Goal: Information Seeking & Learning: Learn about a topic

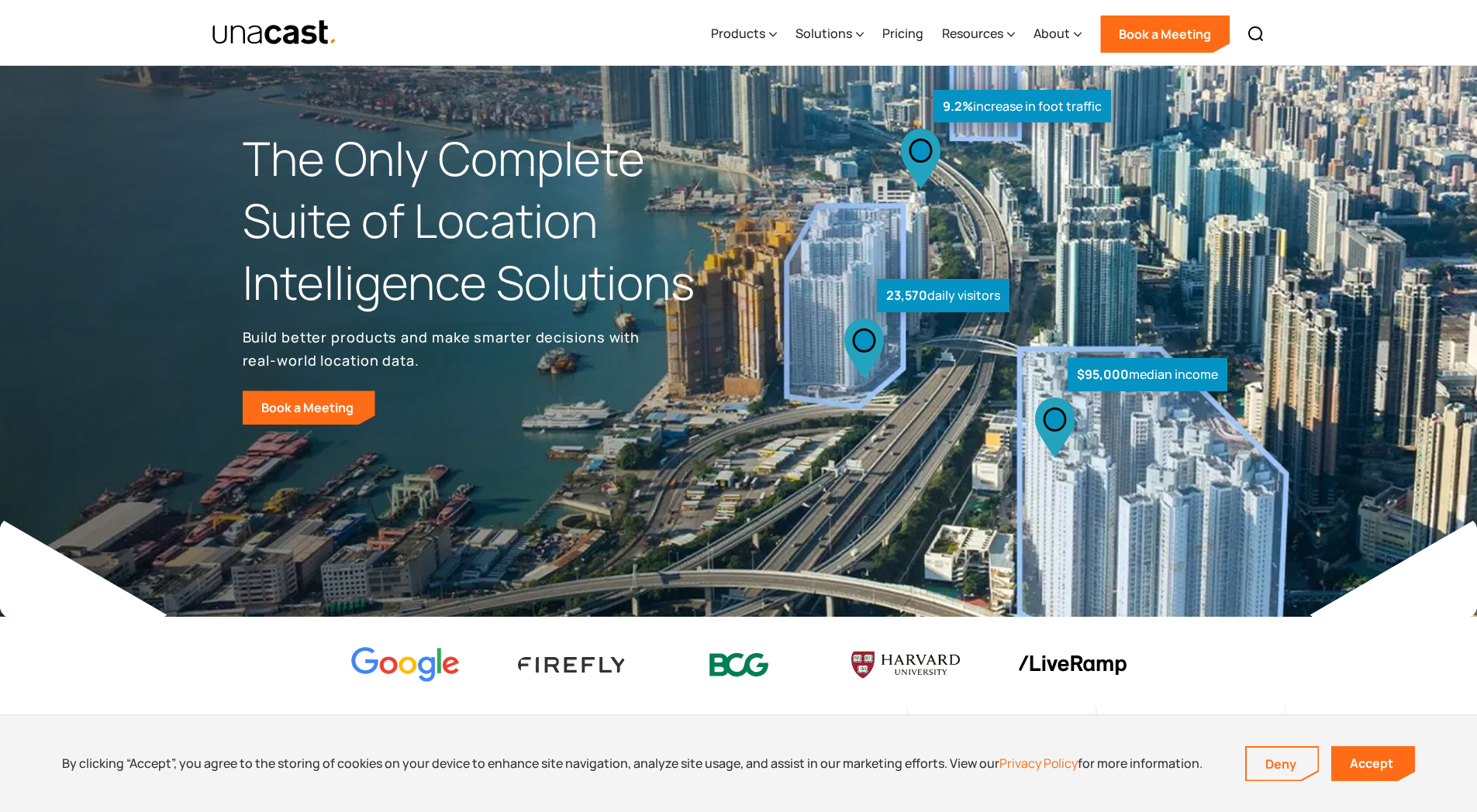
scroll to position [1, 0]
click at [734, 31] on div "Products" at bounding box center [738, 33] width 55 height 18
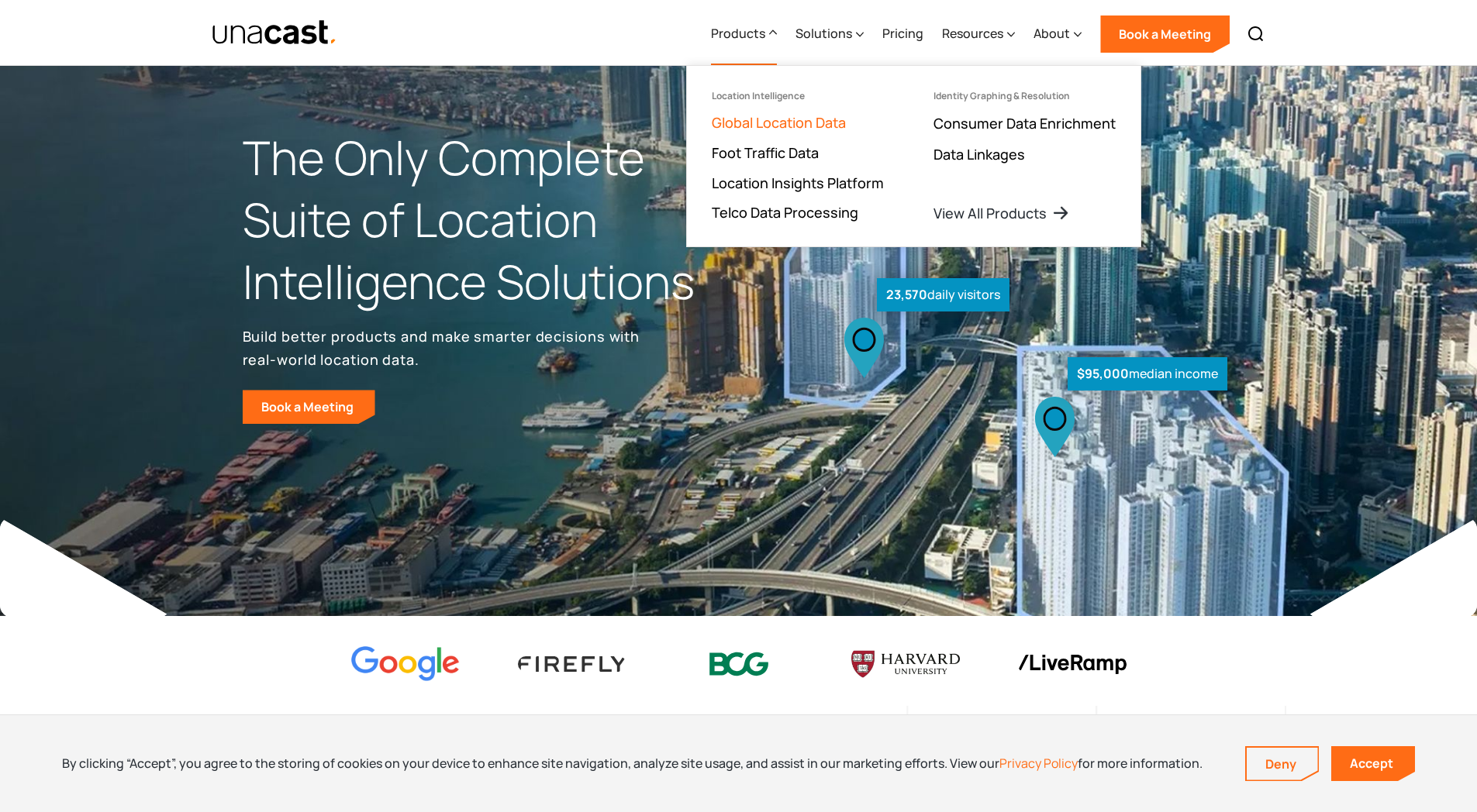
click at [763, 125] on link "Global Location Data" at bounding box center [779, 122] width 134 height 18
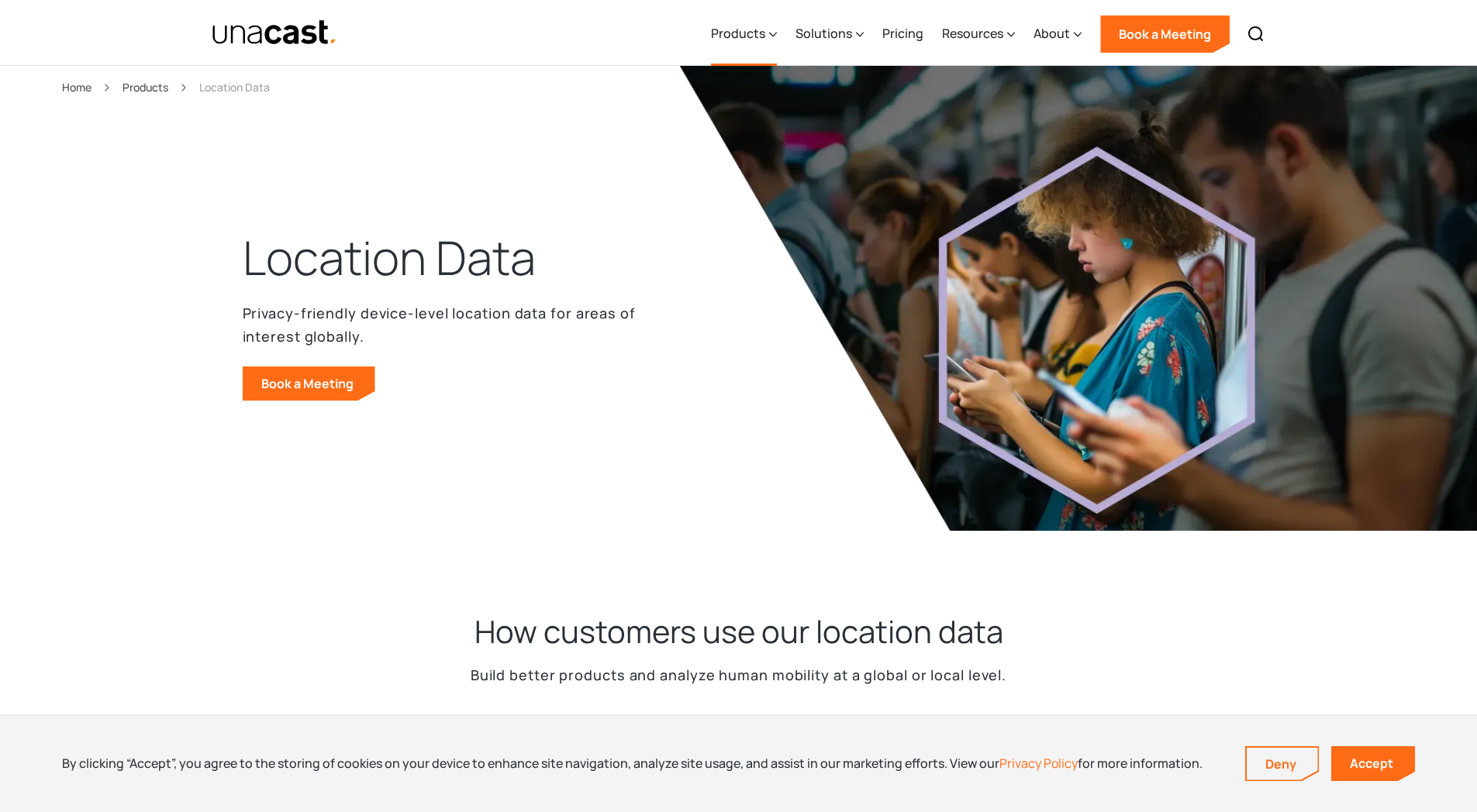
click at [724, 31] on div "Products" at bounding box center [738, 33] width 55 height 18
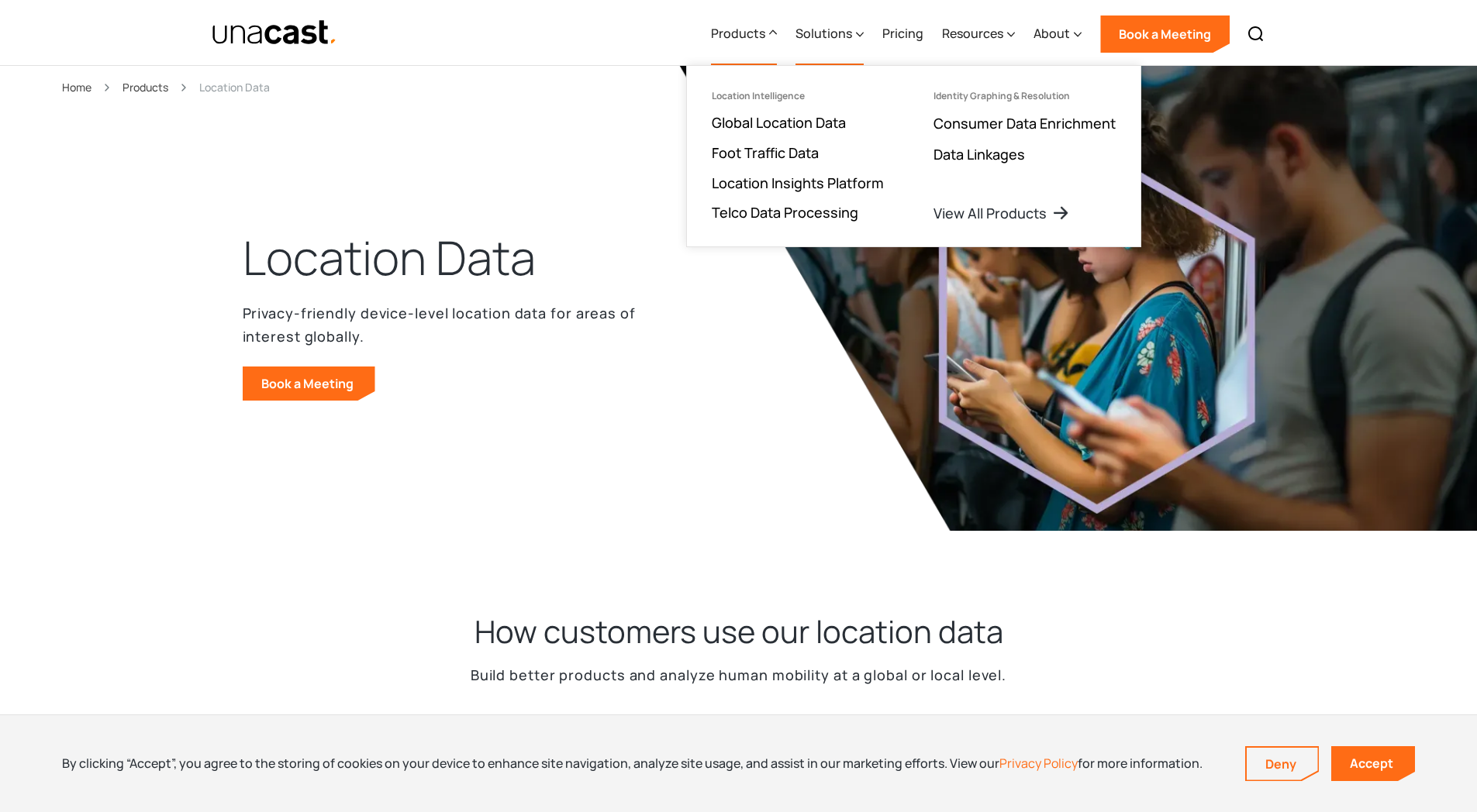
click at [808, 42] on div "Solutions" at bounding box center [829, 34] width 68 height 63
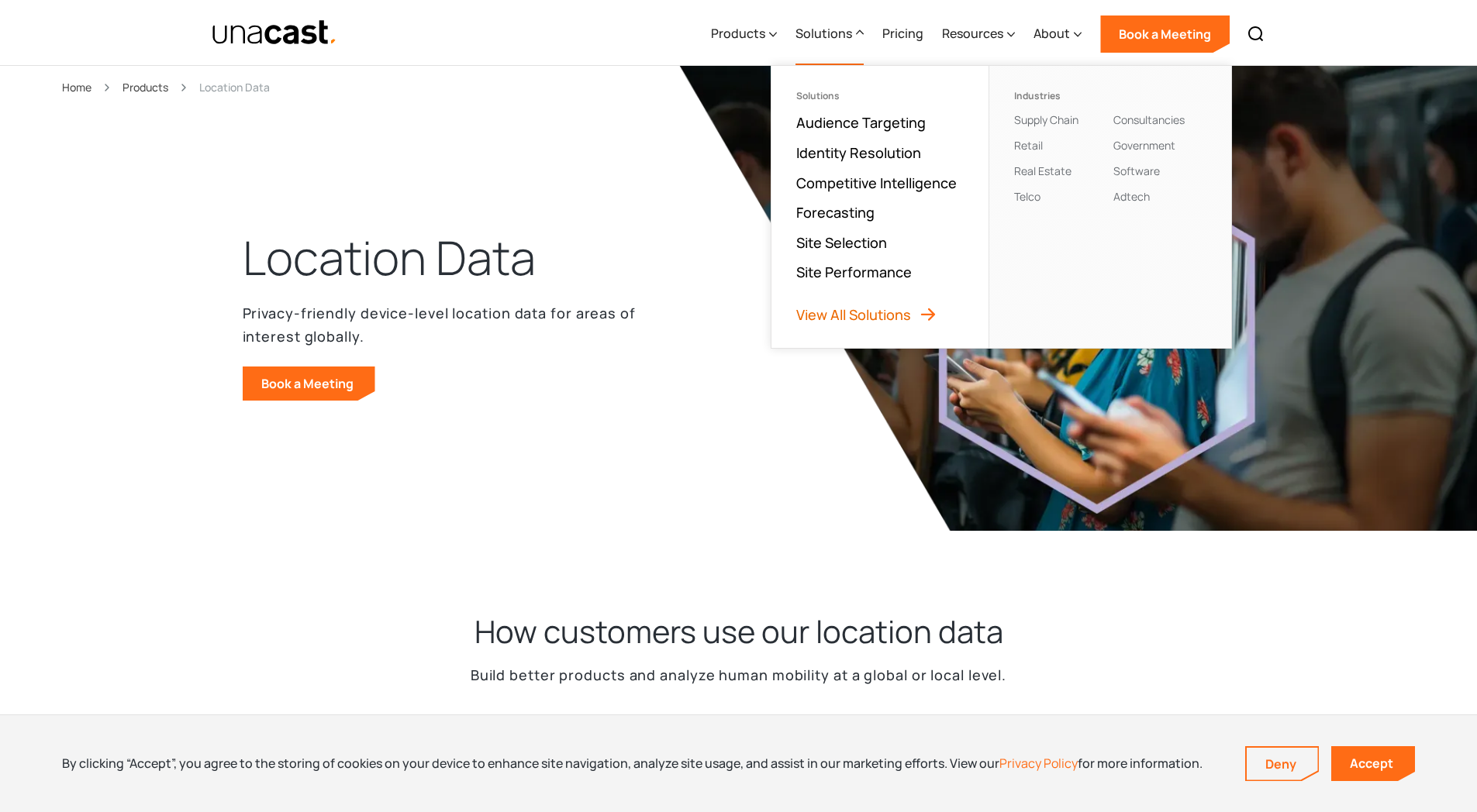
click at [855, 317] on link "View All Solutions" at bounding box center [866, 314] width 141 height 18
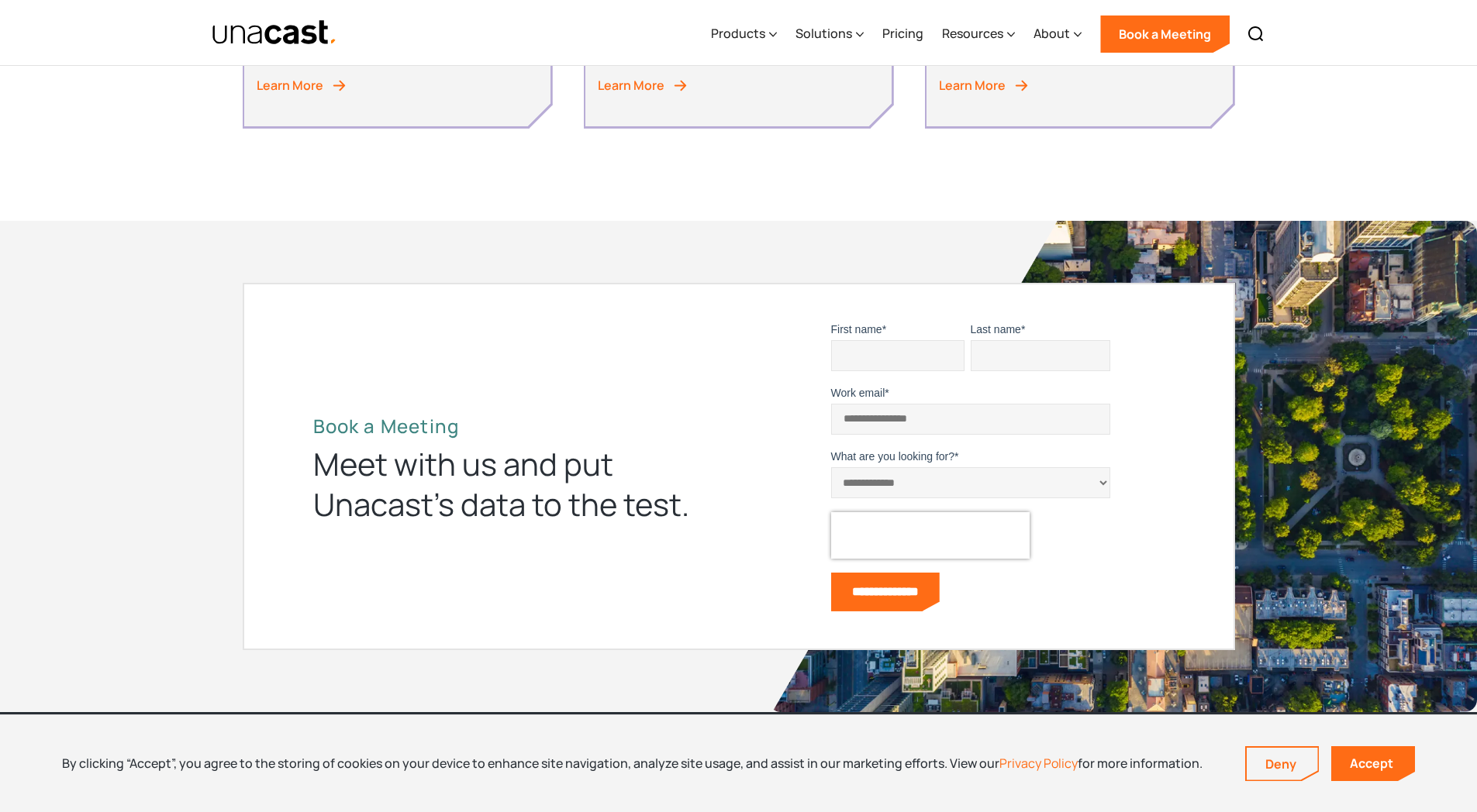
scroll to position [1731, 0]
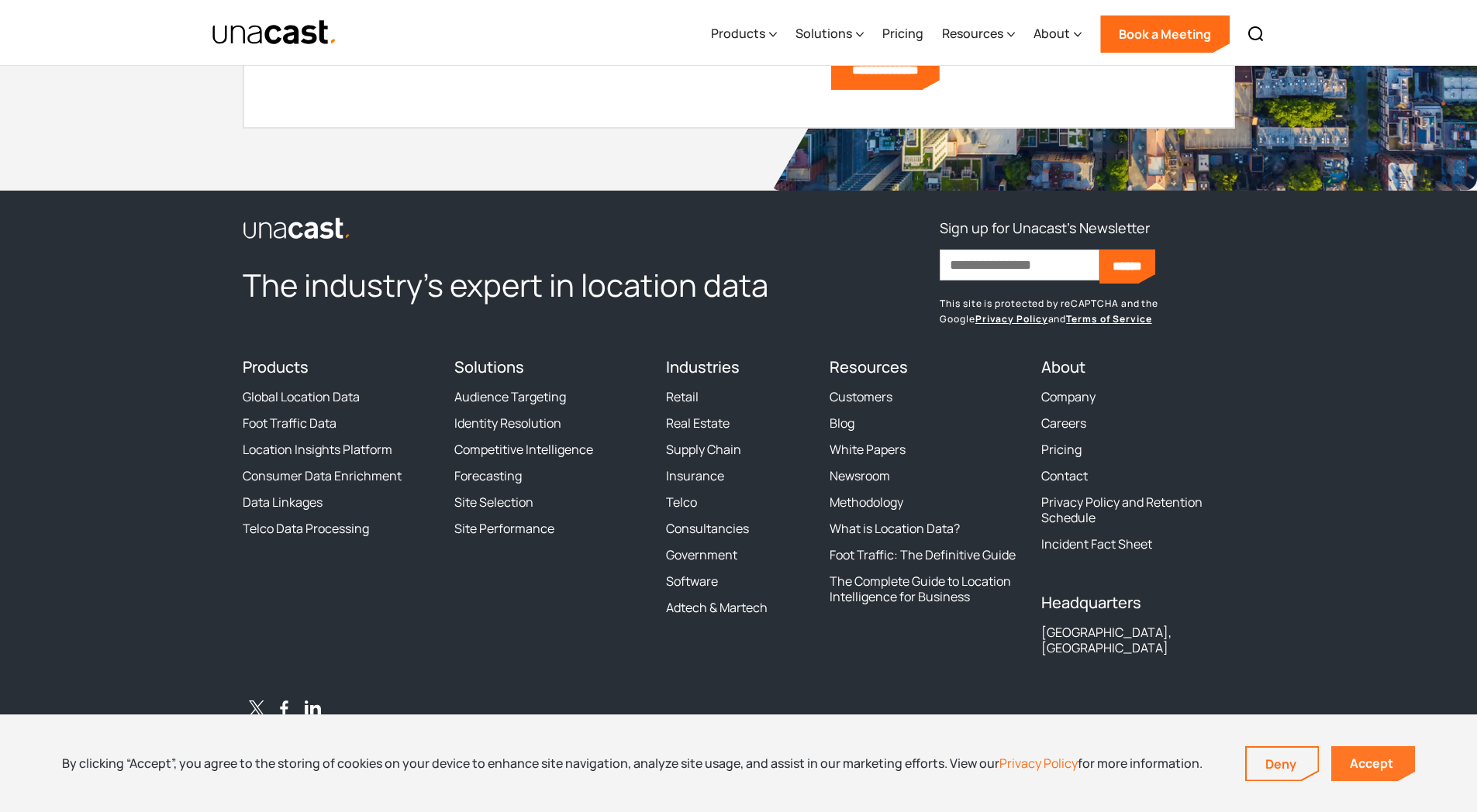
click at [1387, 759] on link "Accept" at bounding box center [1373, 764] width 83 height 34
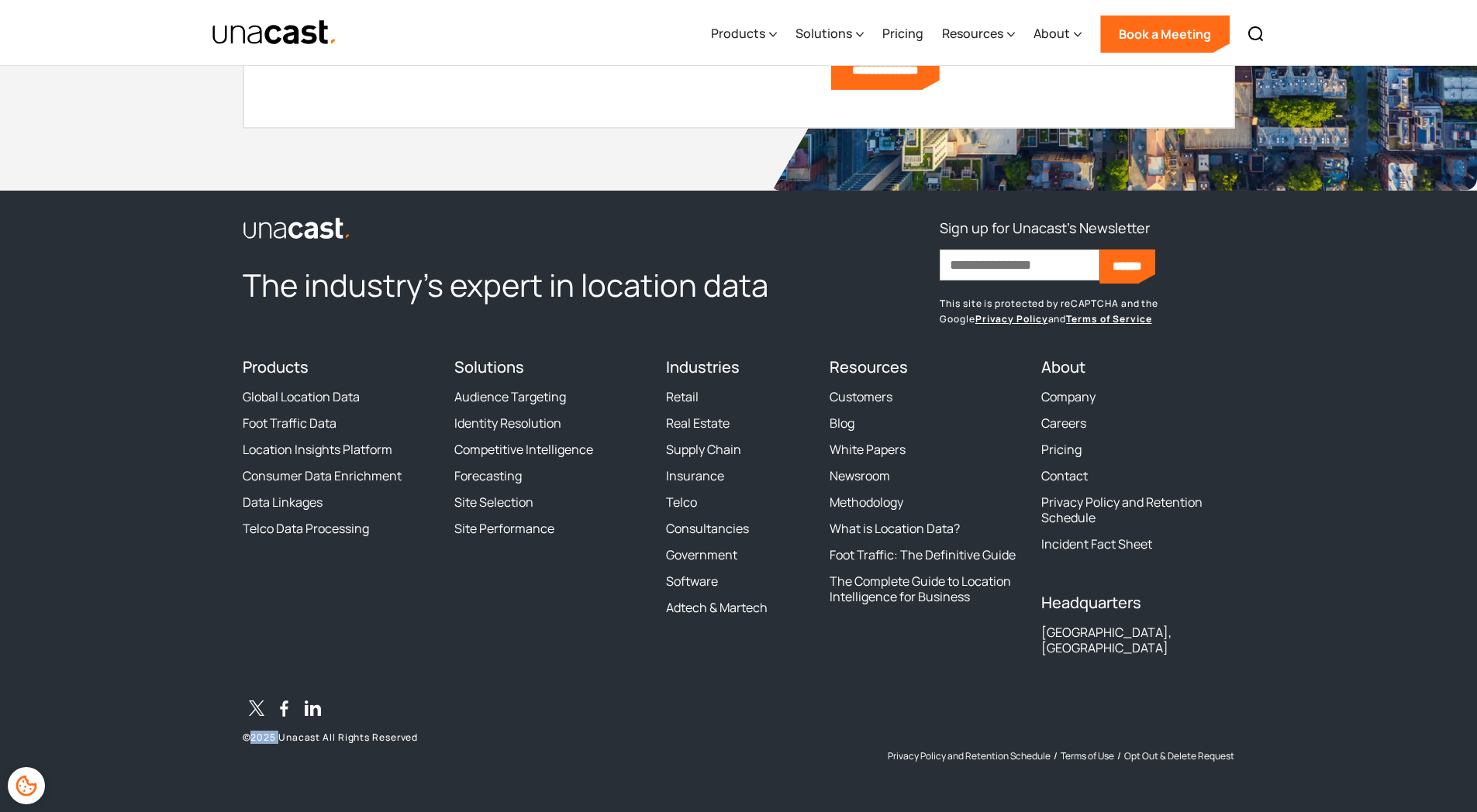
drag, startPoint x: 255, startPoint y: 735, endPoint x: 281, endPoint y: 734, distance: 26.0
click at [281, 734] on p "© 2025 Unacast All Rights Reserved" at bounding box center [444, 737] width 405 height 12
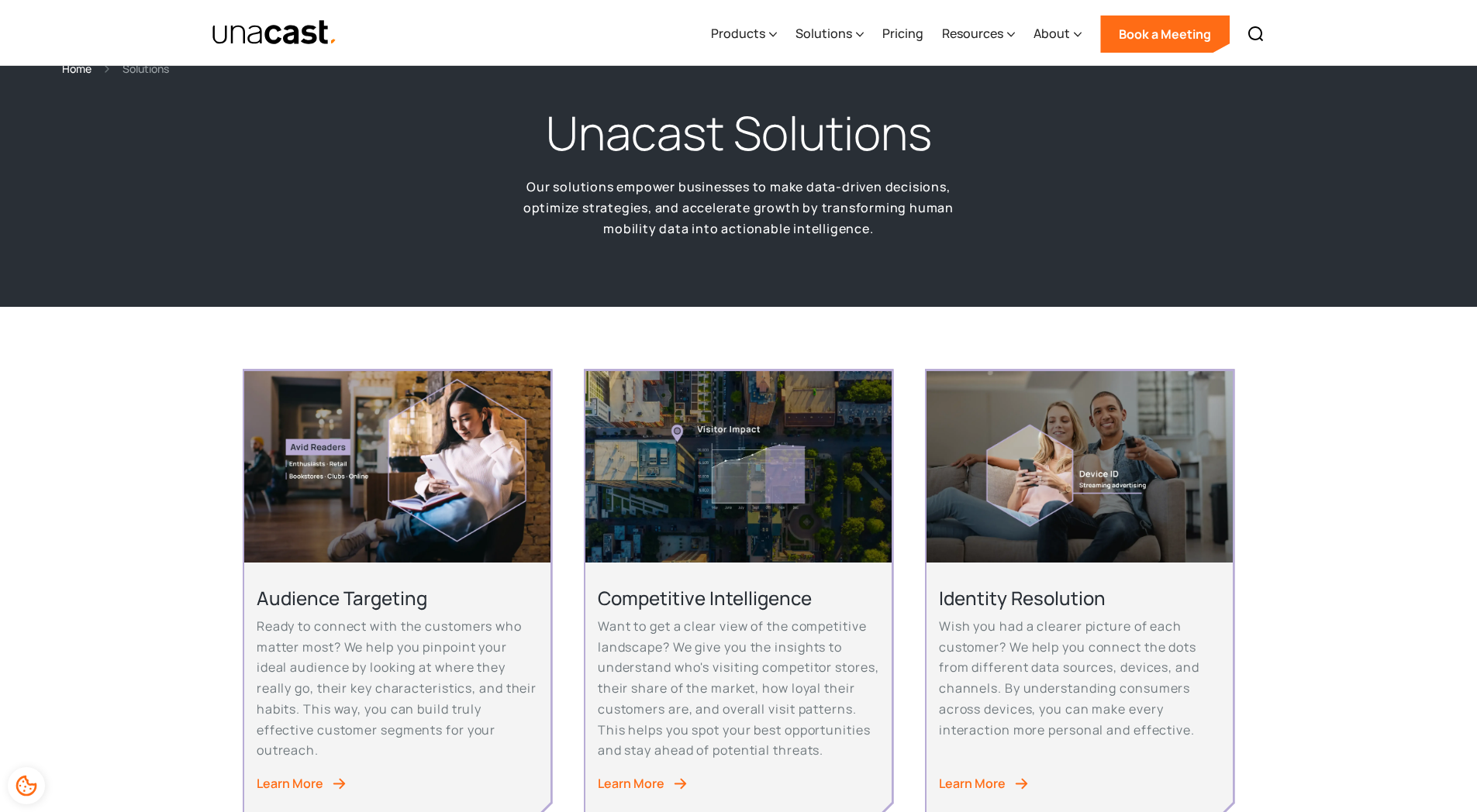
scroll to position [0, 0]
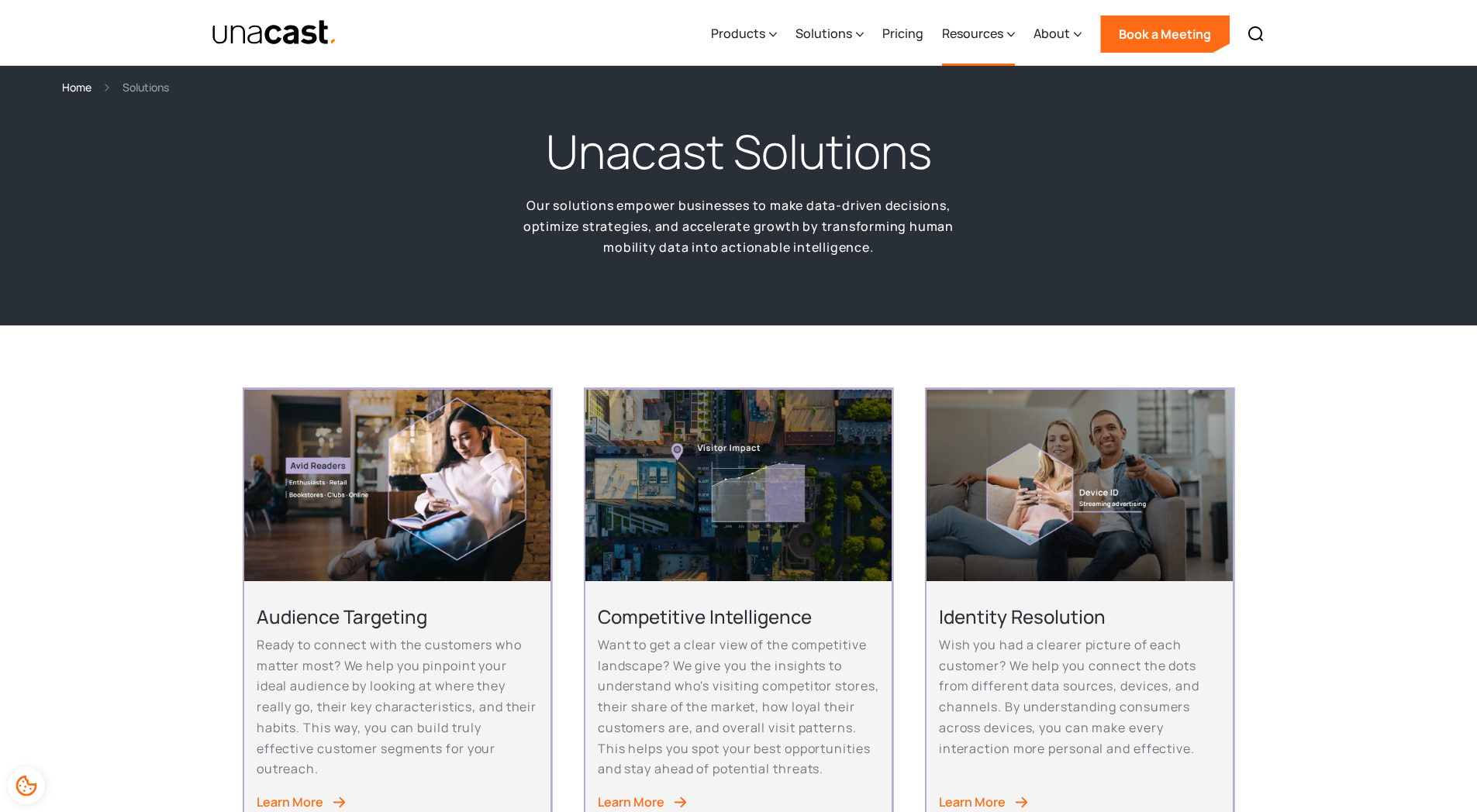
click at [953, 30] on div "Resources" at bounding box center [973, 33] width 61 height 18
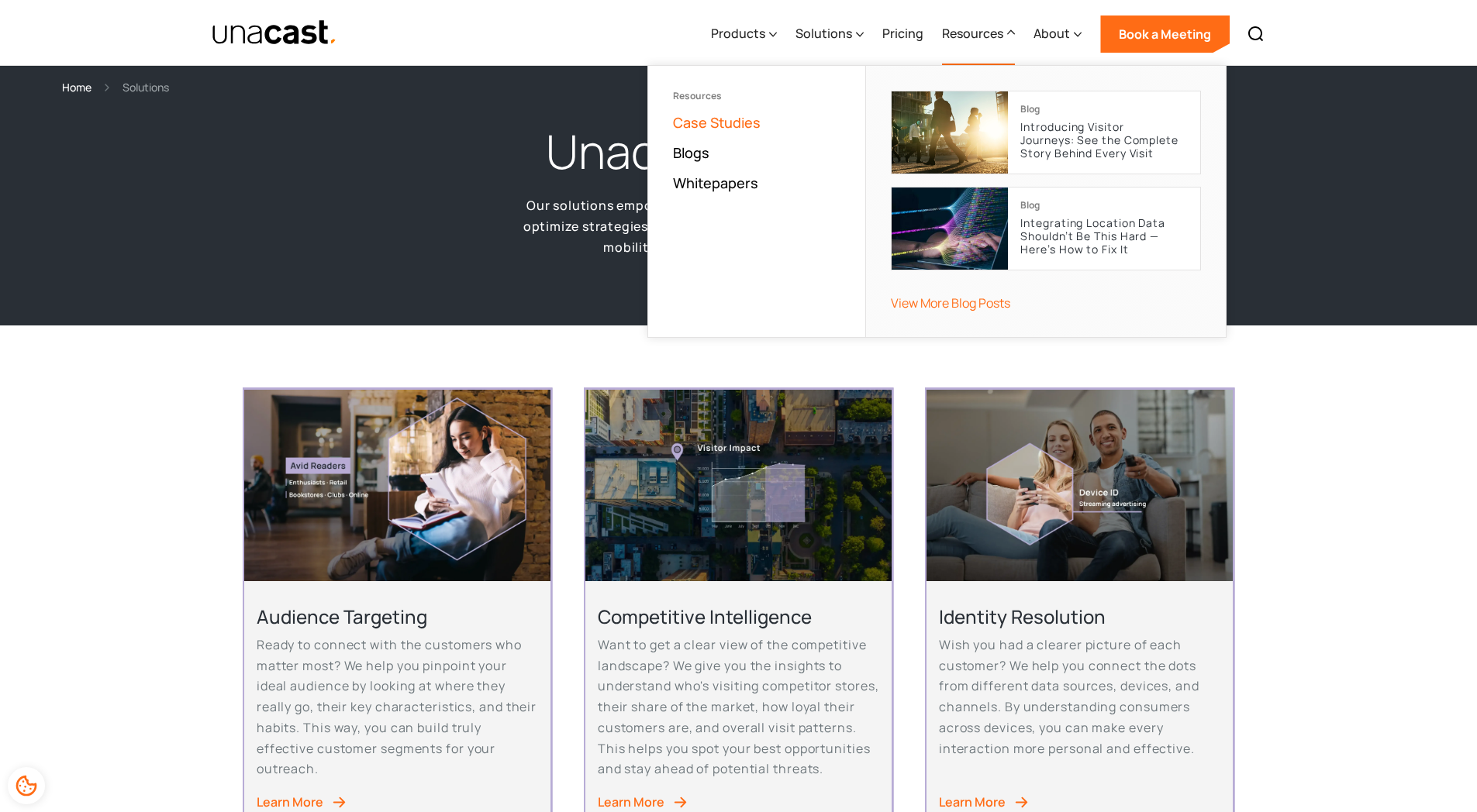
click at [711, 114] on link "Case Studies" at bounding box center [716, 122] width 87 height 18
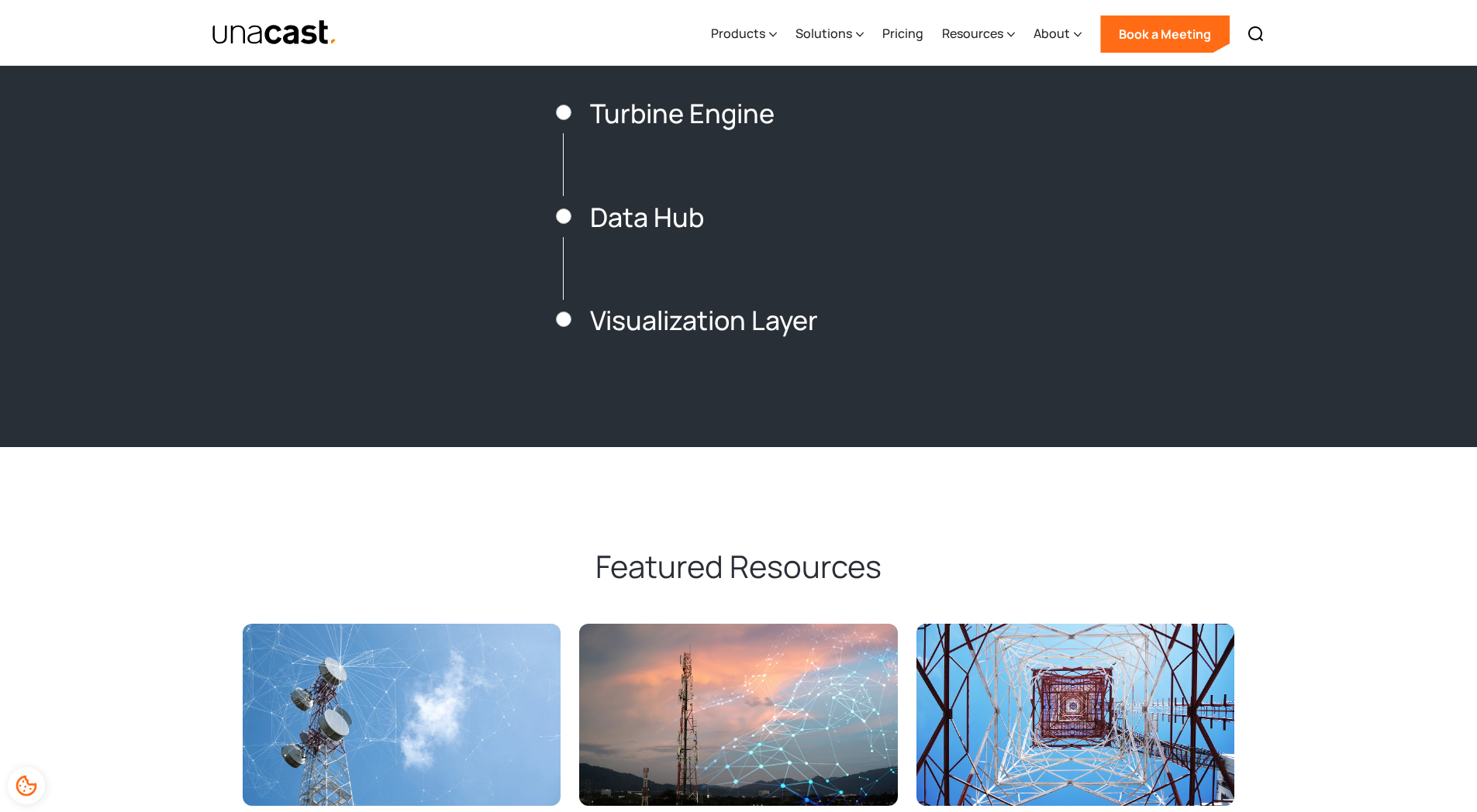
scroll to position [2269, 0]
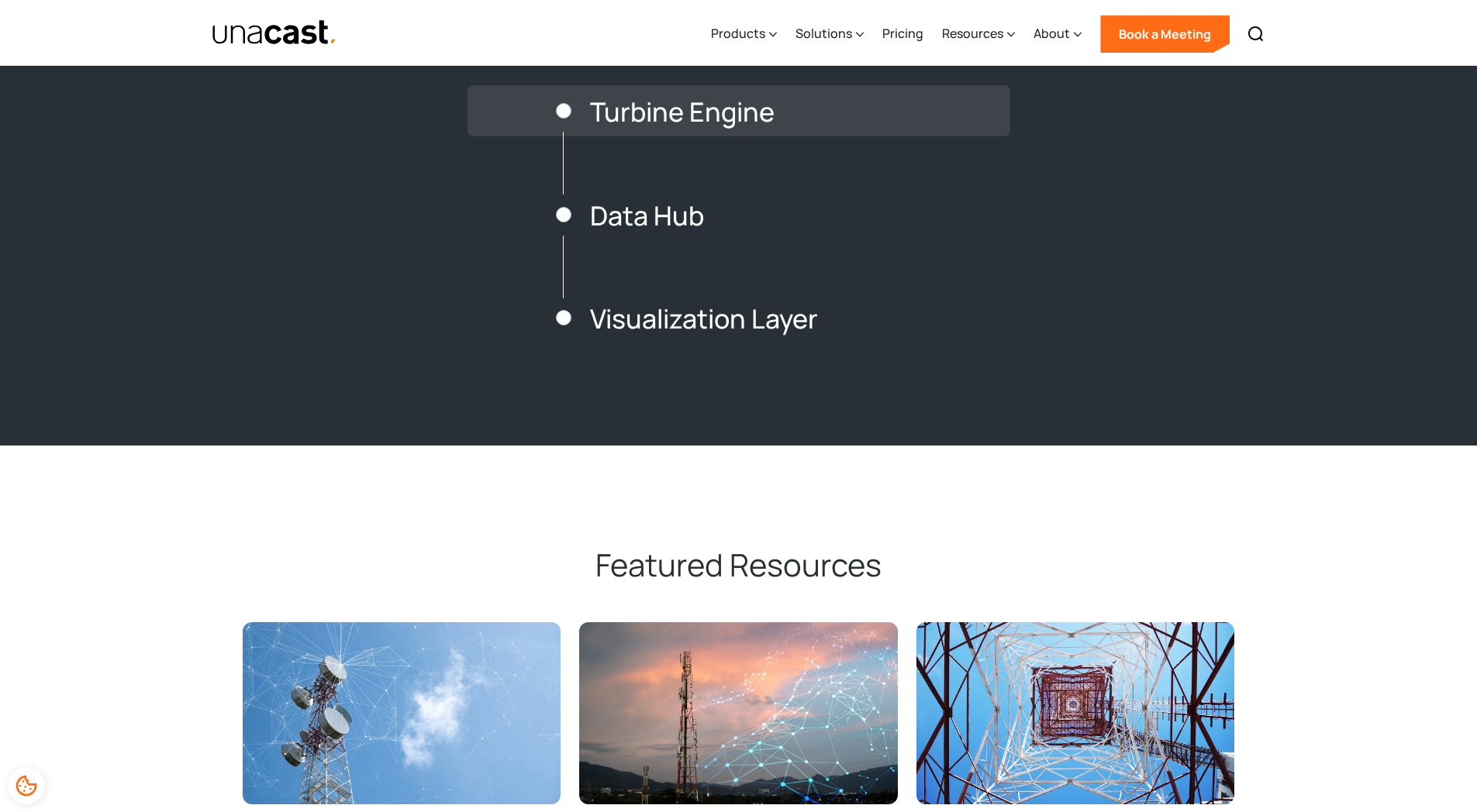
click at [668, 116] on h3 "Turbine Engine" at bounding box center [682, 112] width 185 height 29
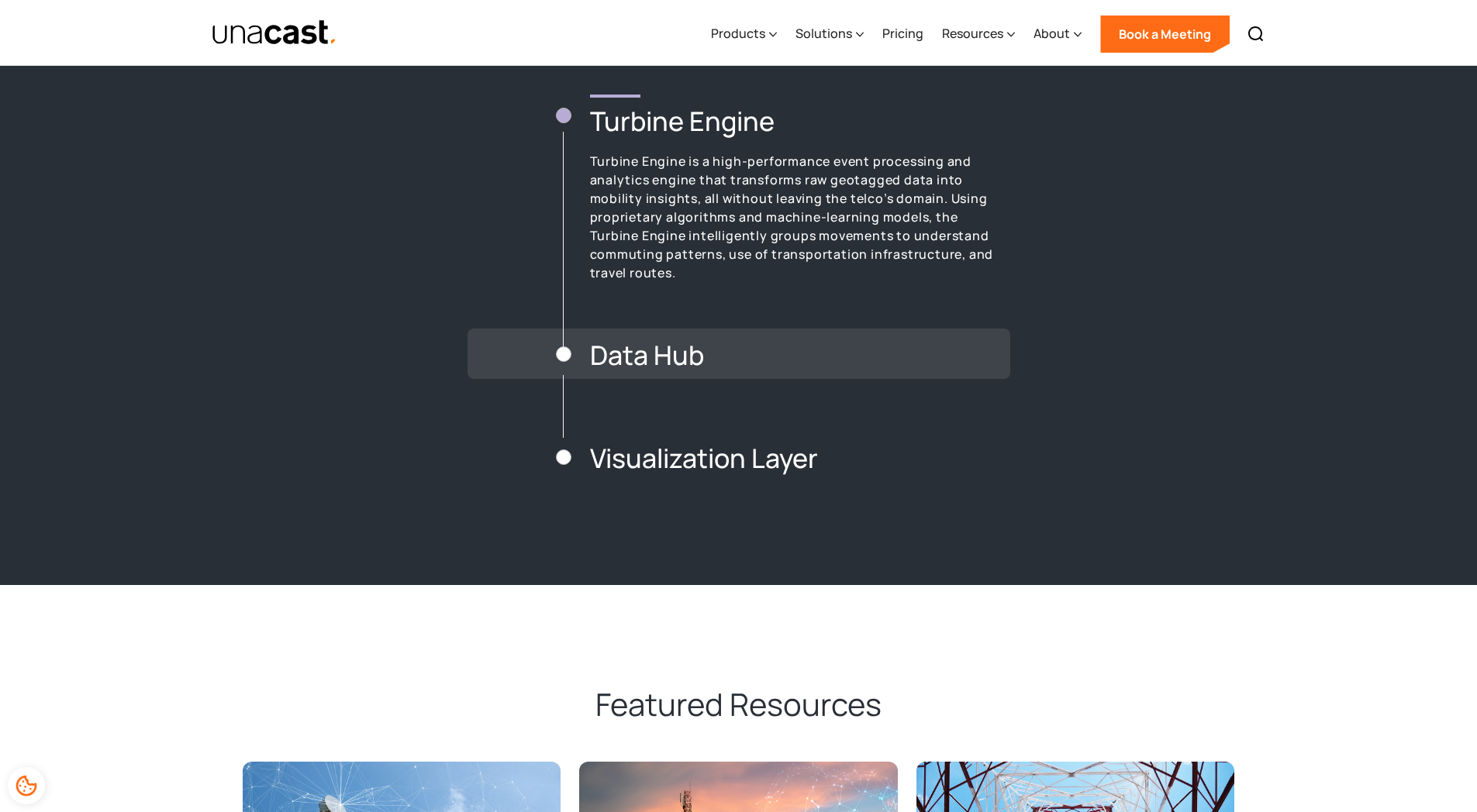
click at [708, 339] on div "Data Hub" at bounding box center [738, 353] width 543 height 51
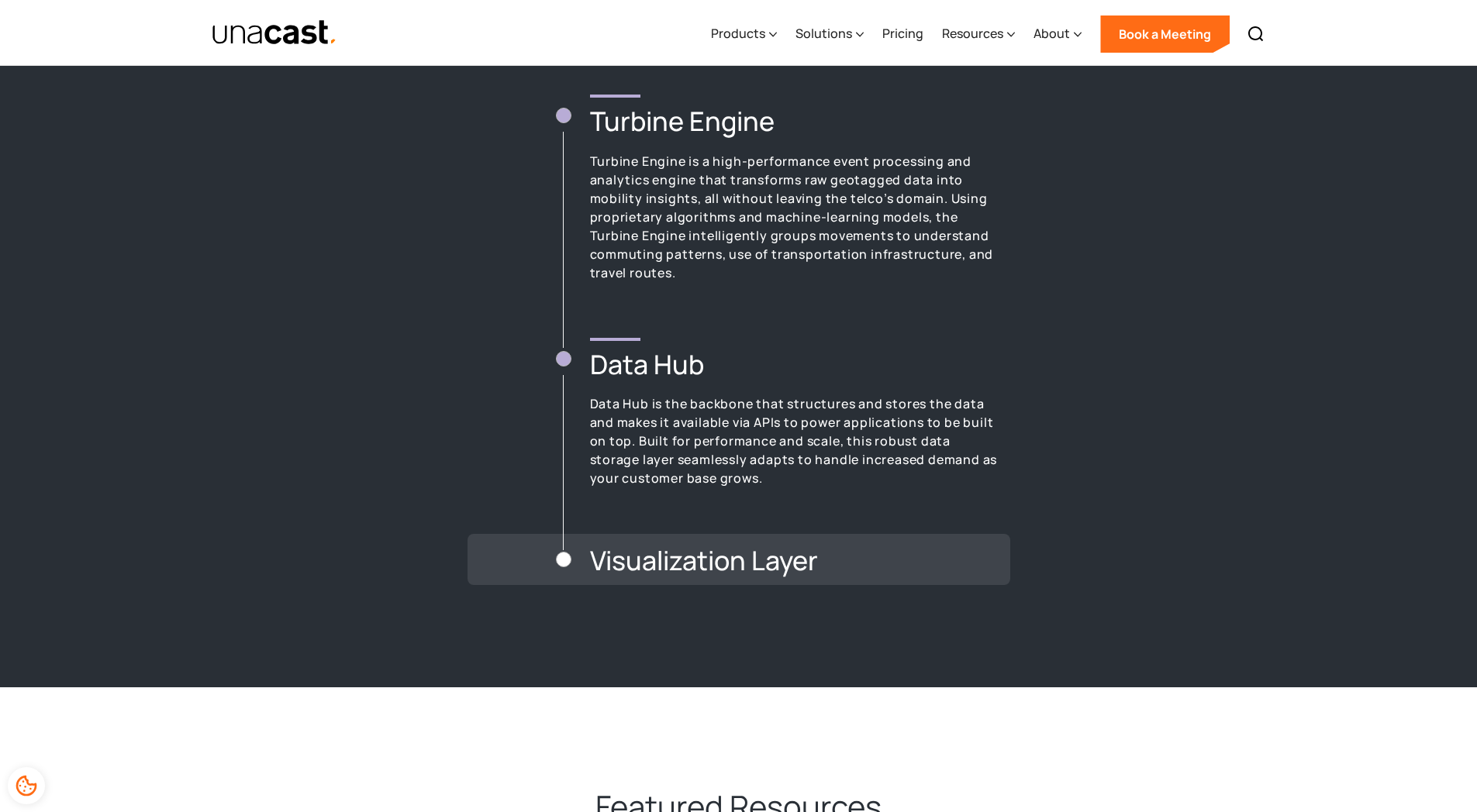
click at [665, 559] on h3 "Visualization Layer" at bounding box center [704, 561] width 228 height 29
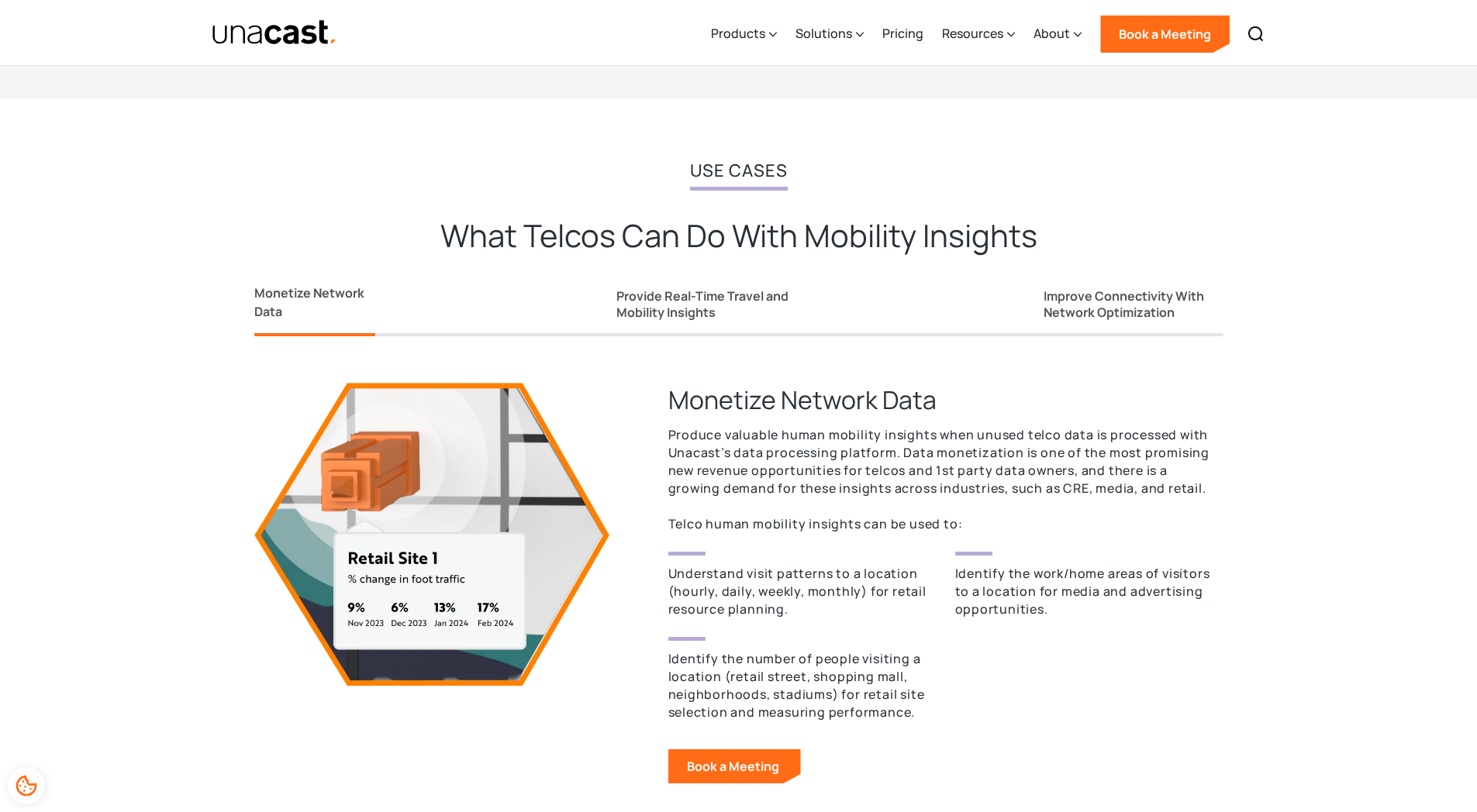
scroll to position [1076, 0]
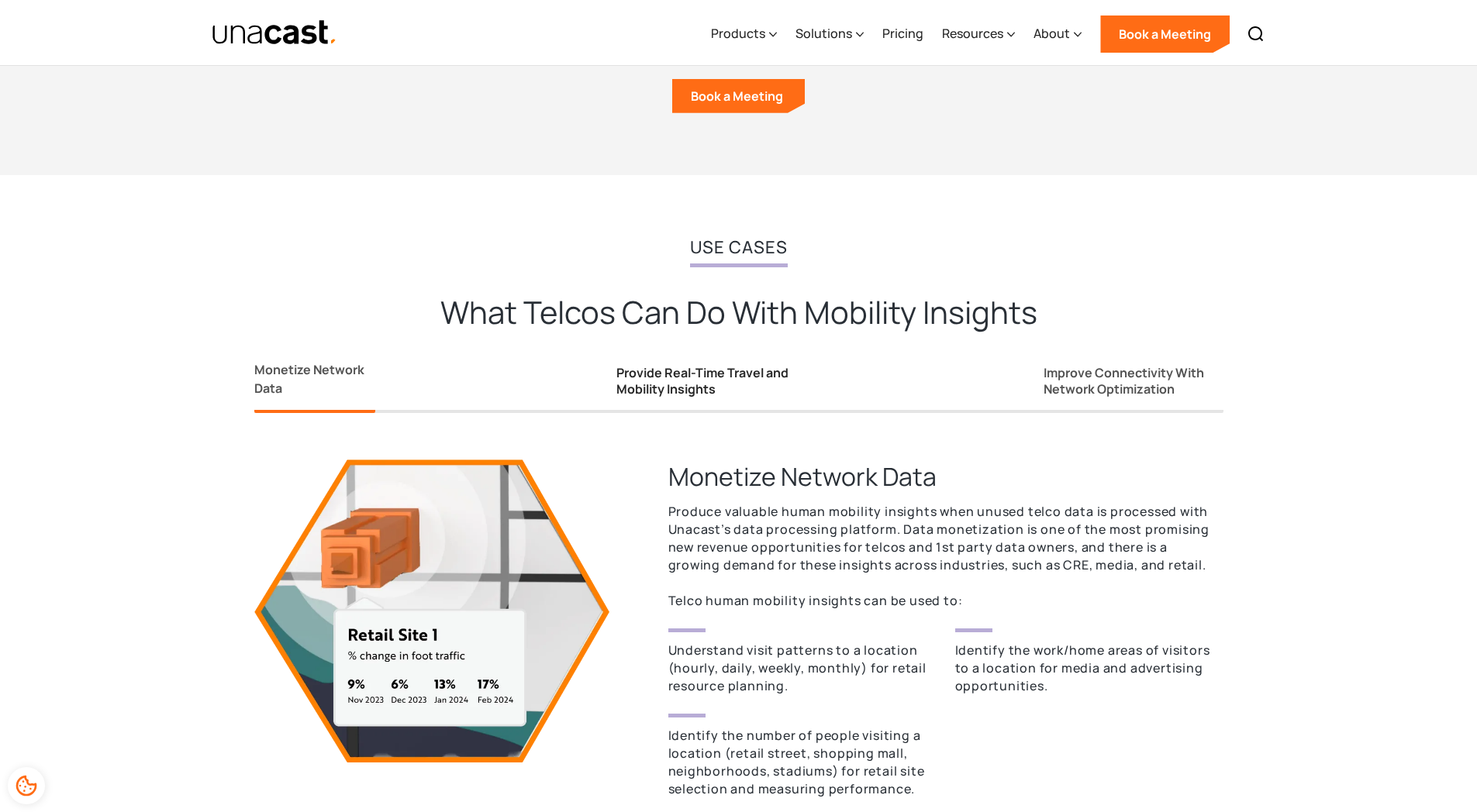
click at [686, 370] on div "Provide Real-Time Travel and Mobility Insights" at bounding box center [710, 381] width 186 height 33
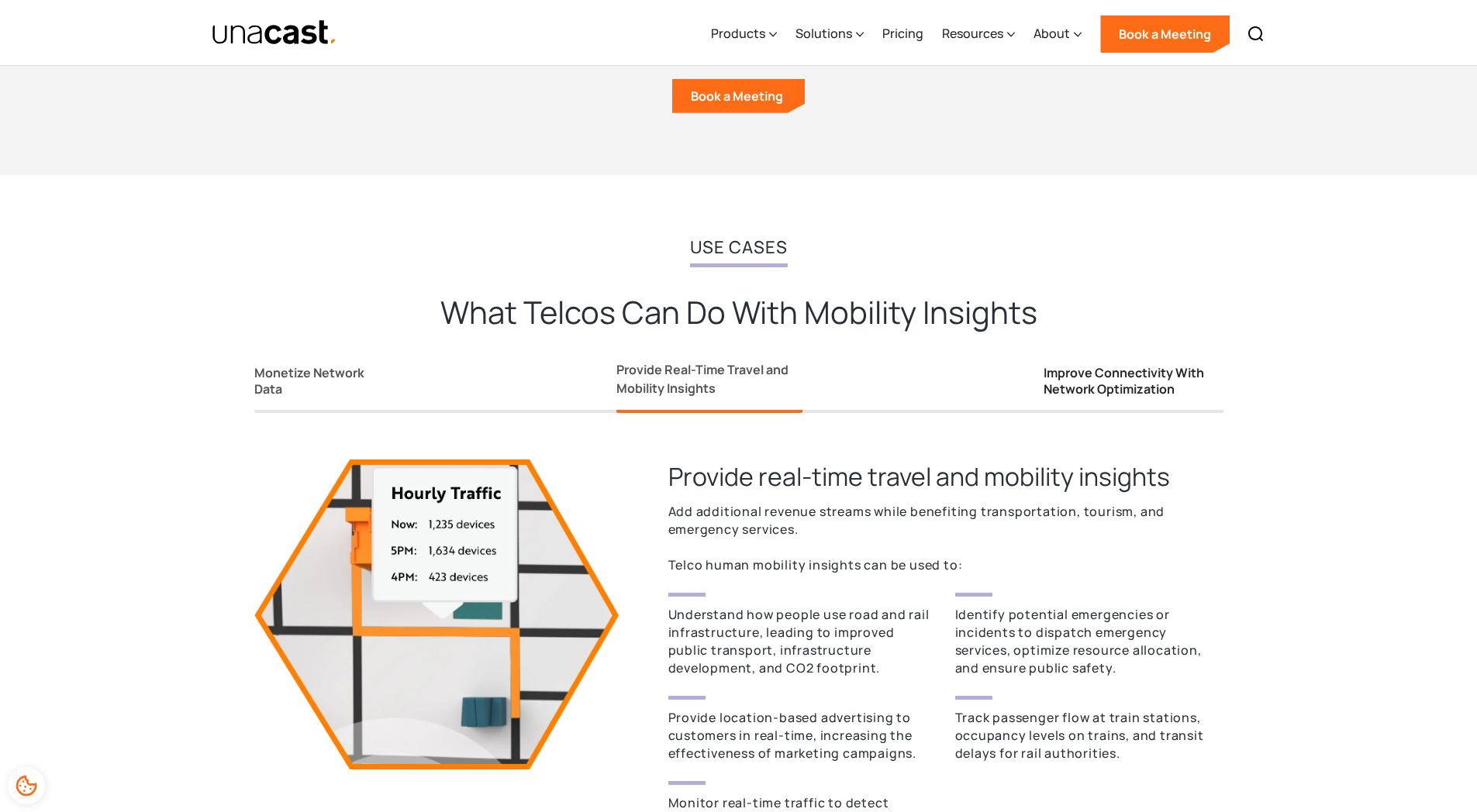
click at [1060, 365] on div "Improve Connectivity With Network Optimization" at bounding box center [1134, 381] width 180 height 33
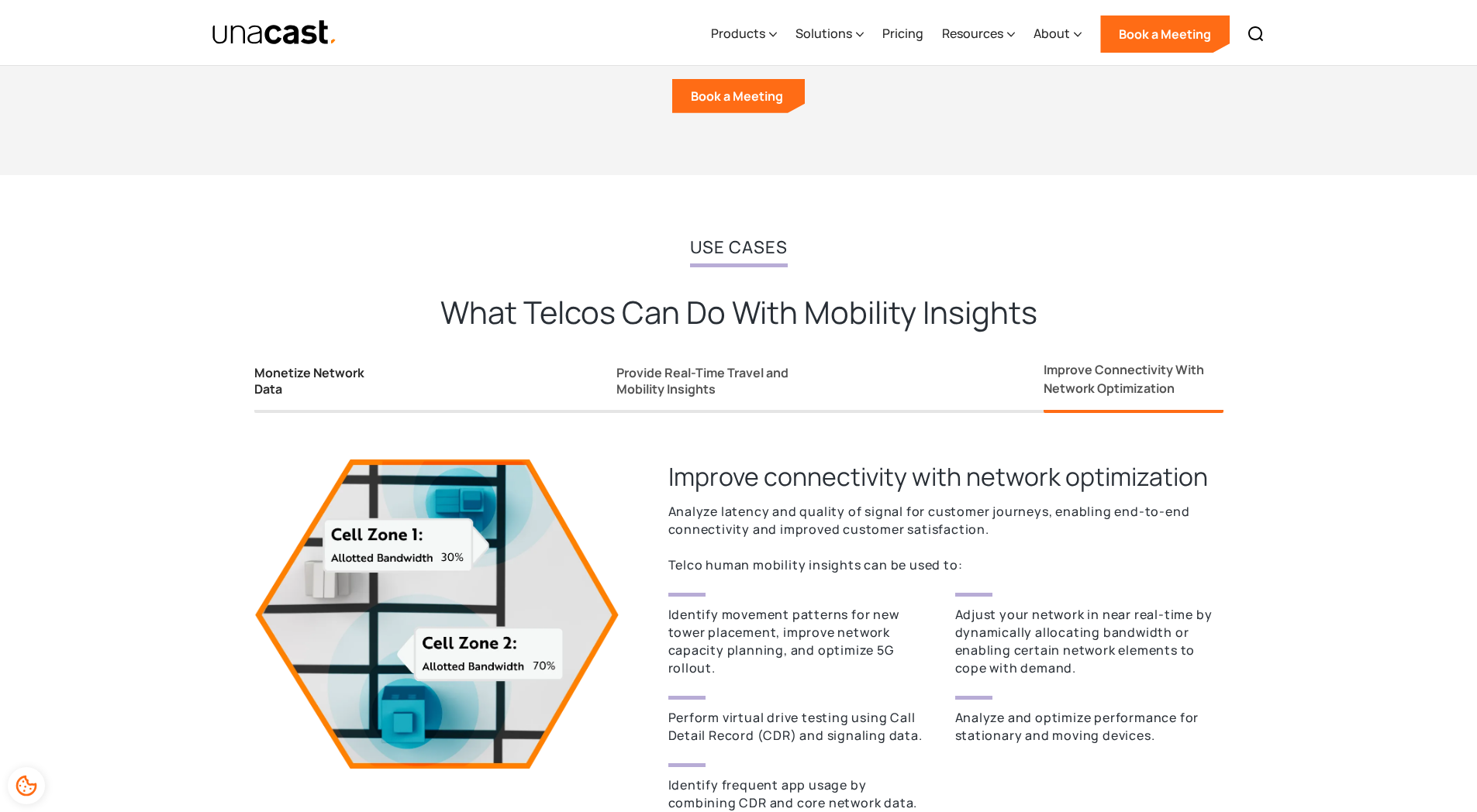
click at [331, 376] on div "Monetize Network Data" at bounding box center [315, 381] width 121 height 33
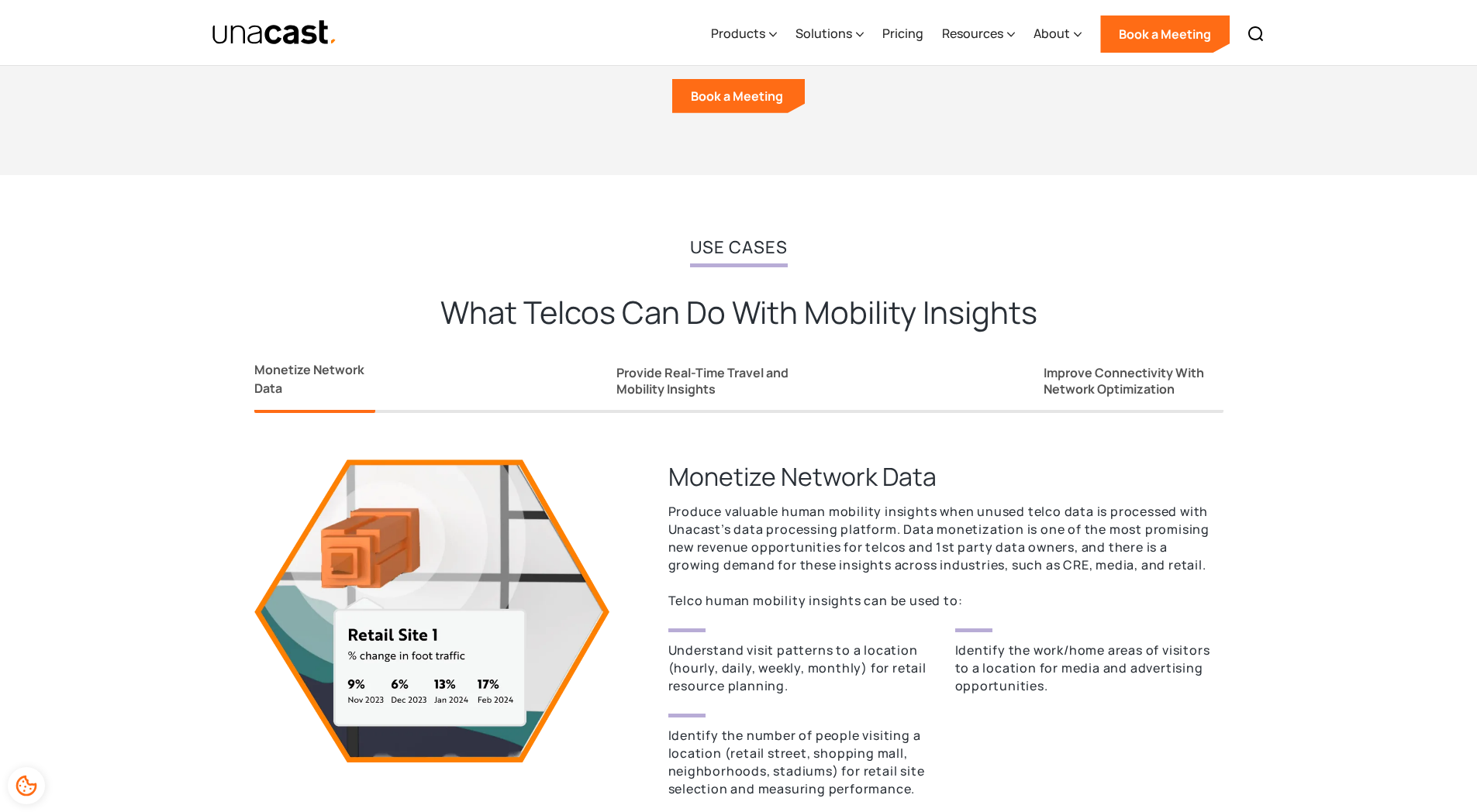
drag, startPoint x: 680, startPoint y: 369, endPoint x: 804, endPoint y: 366, distance: 124.0
click at [681, 369] on div "Provide Real-Time Travel and Mobility Insights" at bounding box center [710, 381] width 186 height 33
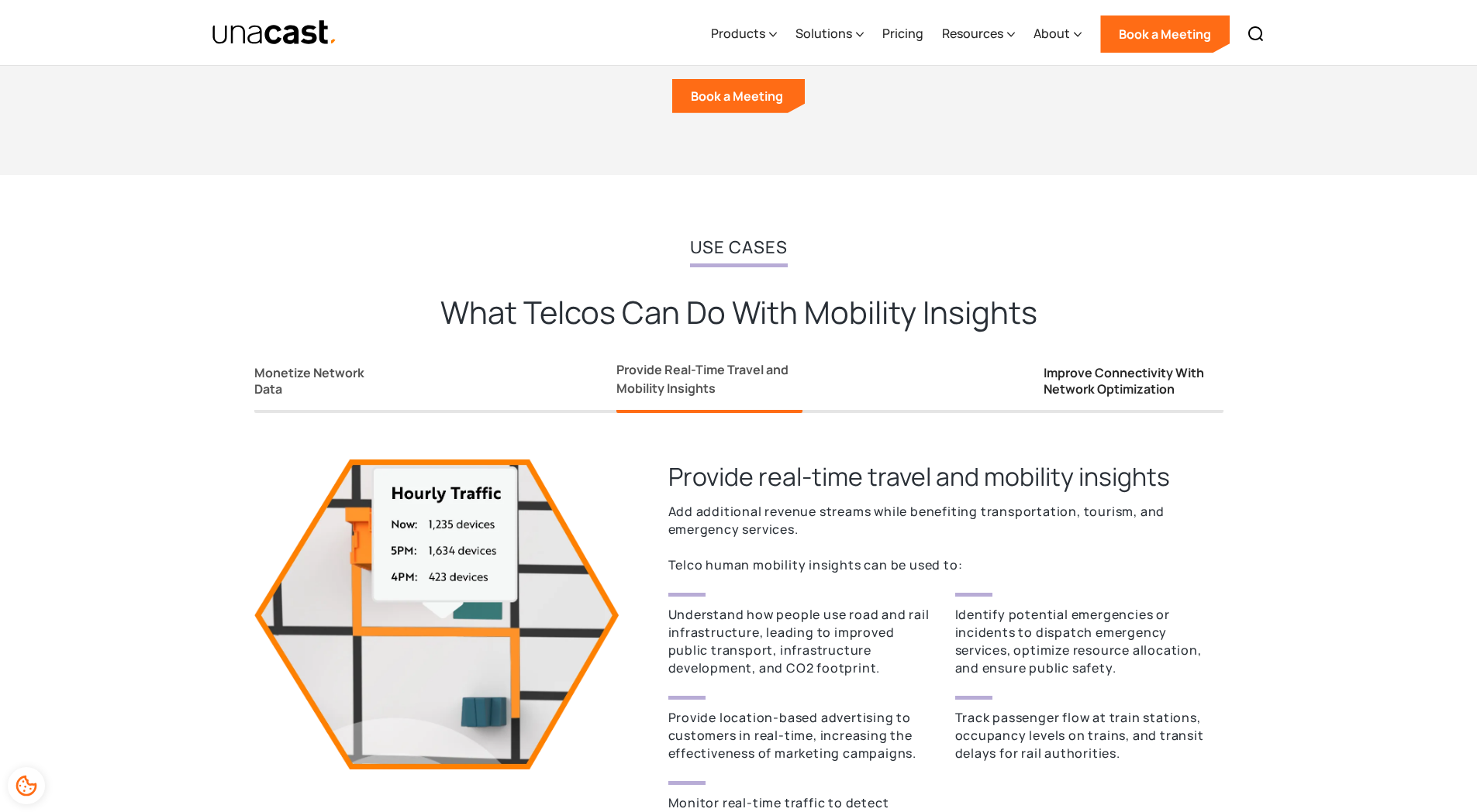
click at [1127, 400] on link "Improve Connectivity With Network Optimization" at bounding box center [1134, 385] width 180 height 57
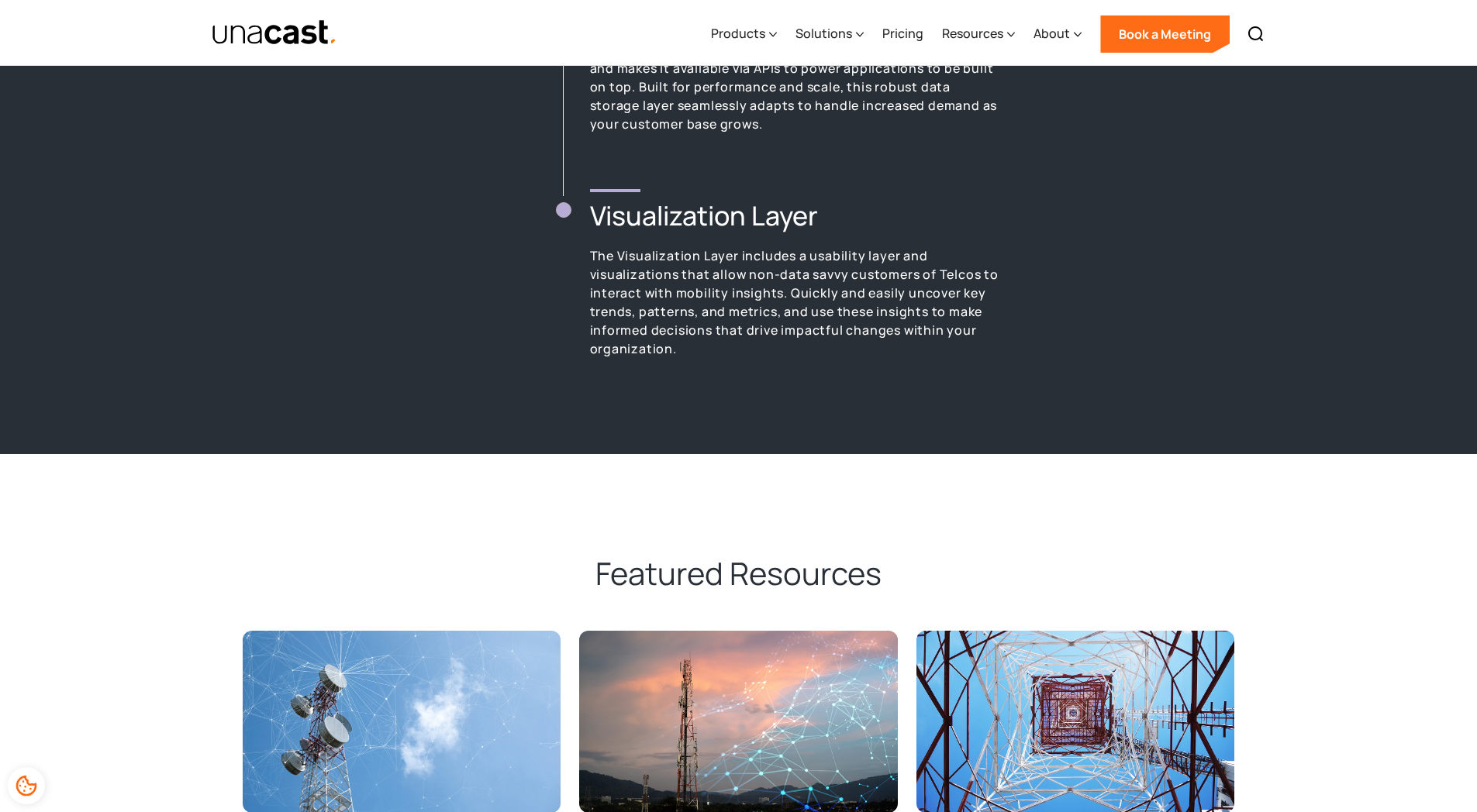
scroll to position [2635, 0]
